Goal: Check status: Check status

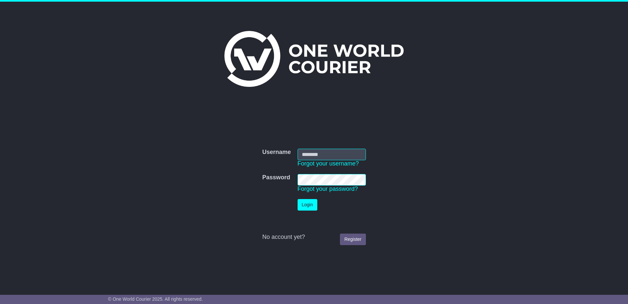
click at [355, 154] on input "Username" at bounding box center [332, 155] width 68 height 12
type input "**********"
click at [298, 199] on button "Login" at bounding box center [308, 205] width 20 height 12
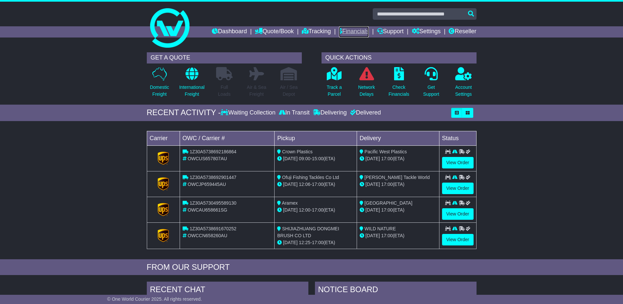
click at [354, 29] on link "Financials" at bounding box center [354, 31] width 30 height 11
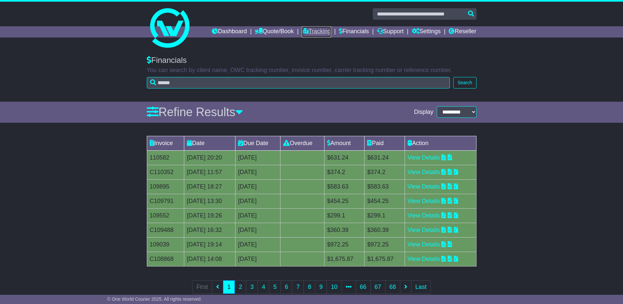
click at [311, 29] on link "Tracking" at bounding box center [316, 31] width 29 height 11
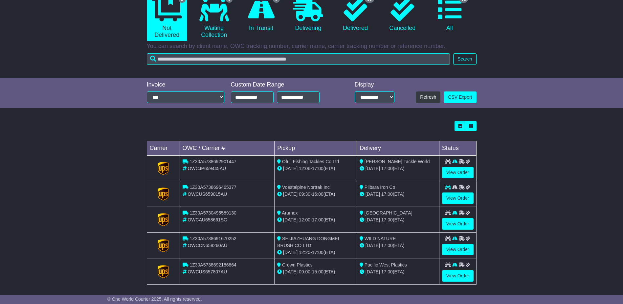
scroll to position [77, 0]
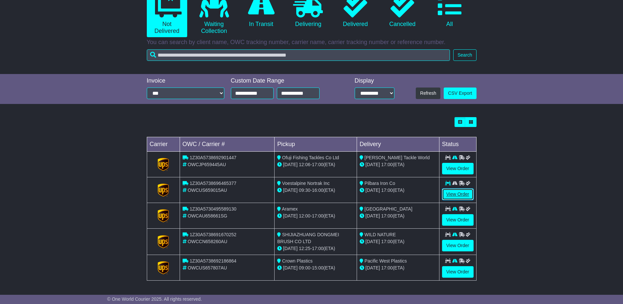
click at [462, 192] on link "View Order" at bounding box center [458, 194] width 32 height 12
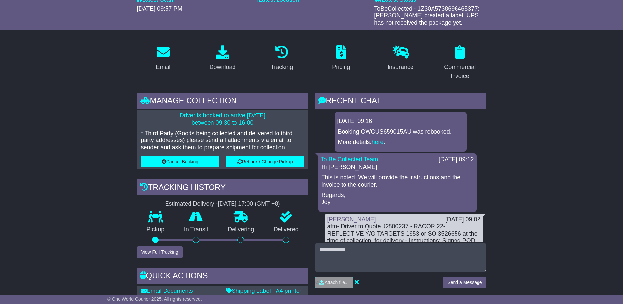
scroll to position [99, 0]
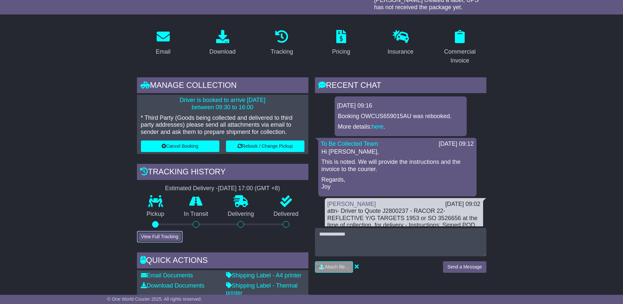
click at [174, 237] on button "View Full Tracking" at bounding box center [160, 237] width 46 height 12
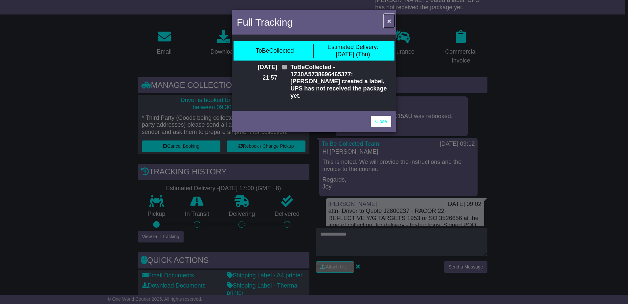
click at [389, 19] on span "×" at bounding box center [389, 21] width 4 height 8
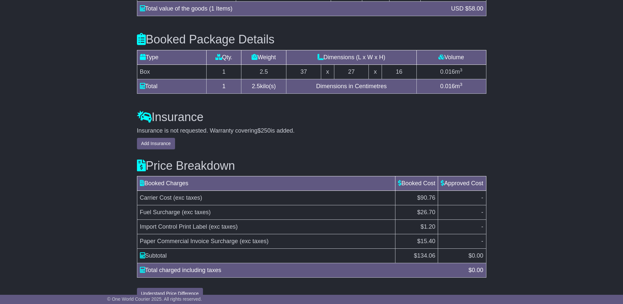
scroll to position [739, 0]
